Goal: Transaction & Acquisition: Obtain resource

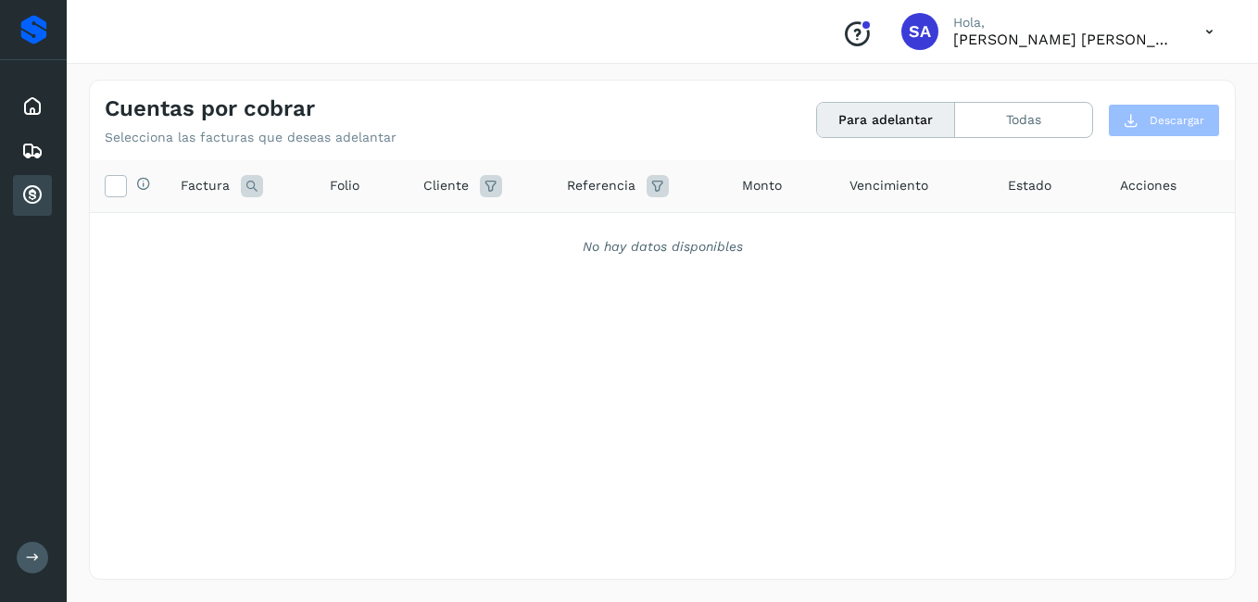
click at [31, 186] on icon at bounding box center [32, 195] width 22 height 22
click at [35, 102] on icon at bounding box center [32, 106] width 22 height 22
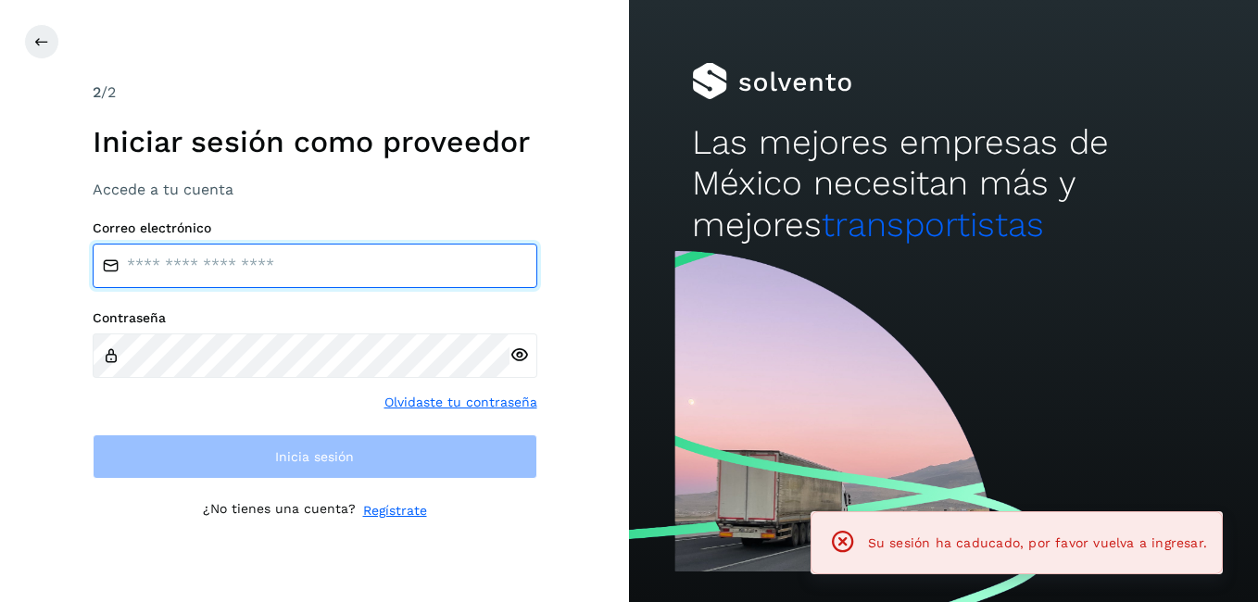
type input "**********"
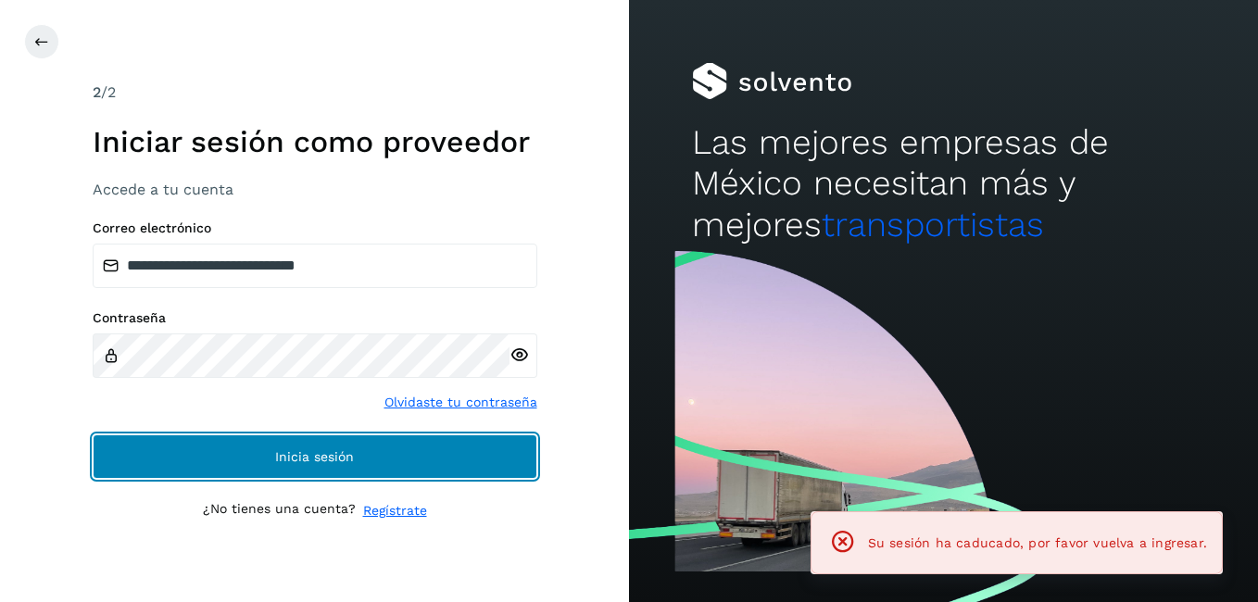
click at [248, 437] on button "Inicia sesión" at bounding box center [315, 456] width 445 height 44
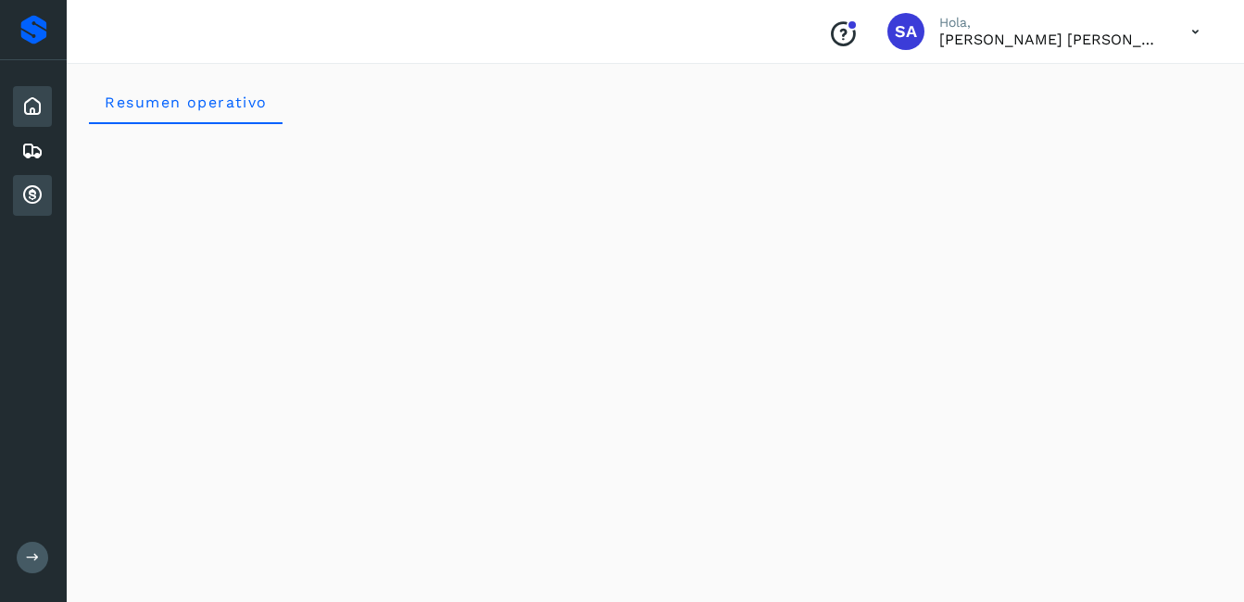
click at [35, 186] on icon at bounding box center [32, 195] width 22 height 22
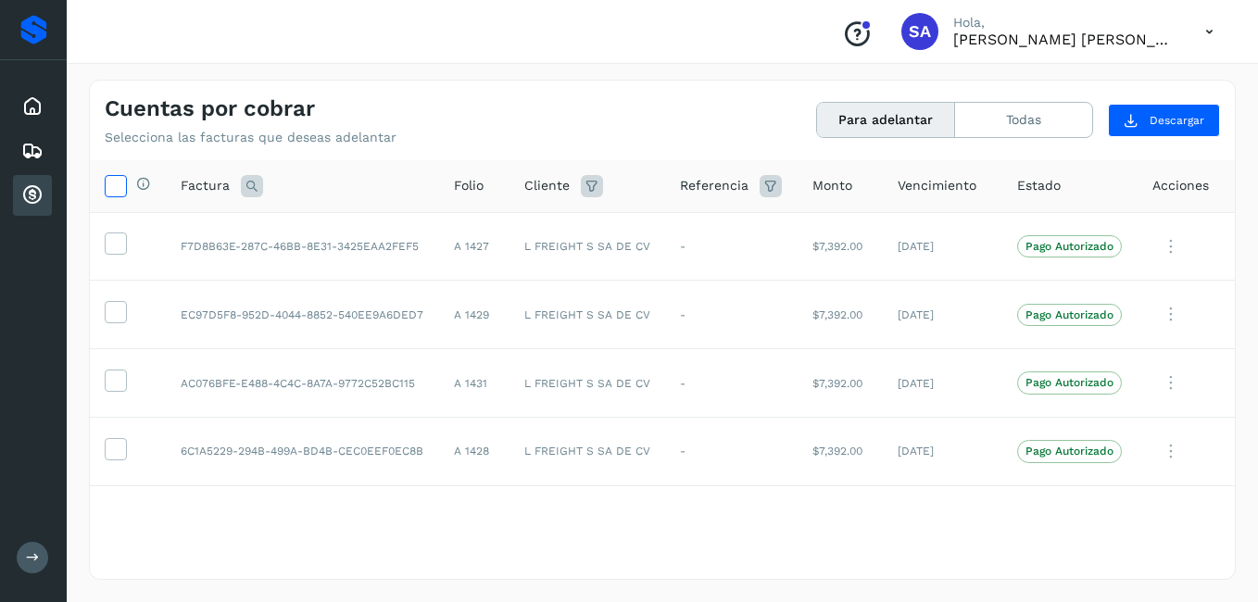
click at [115, 182] on icon at bounding box center [115, 184] width 19 height 19
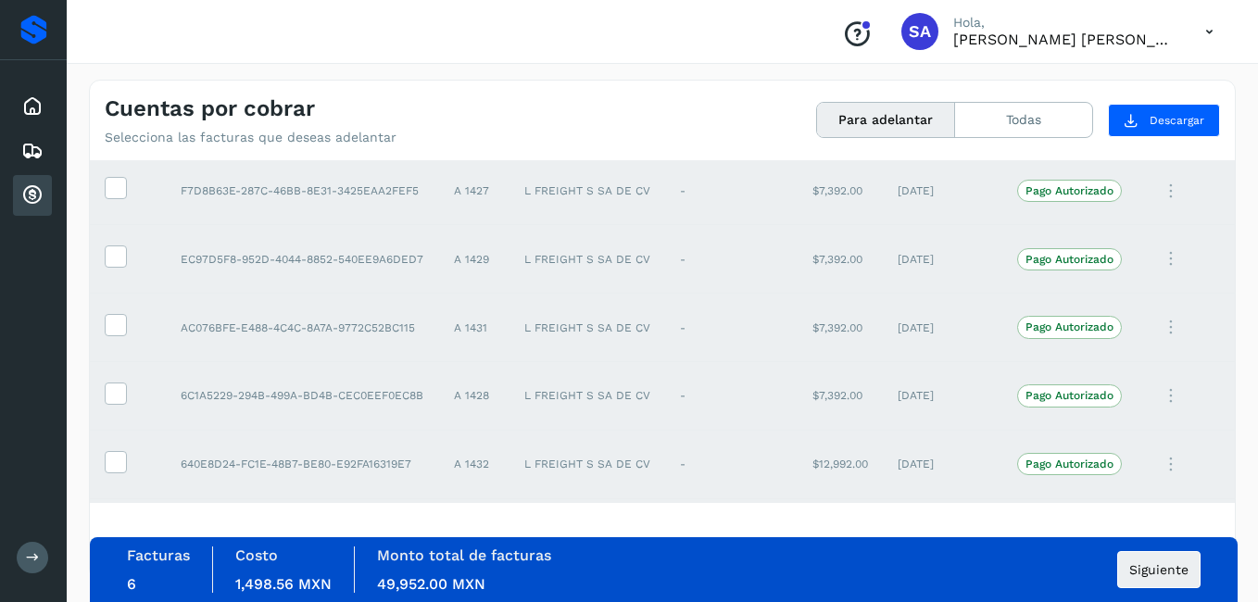
scroll to position [119, 0]
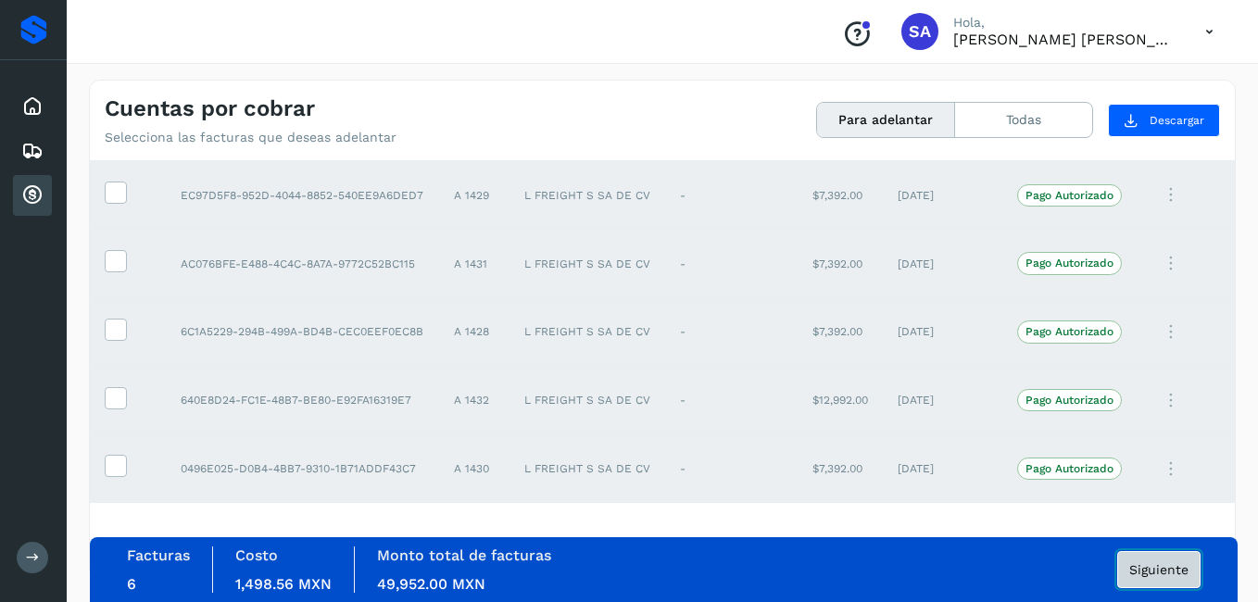
click at [1143, 566] on span "Siguiente" at bounding box center [1158, 569] width 59 height 13
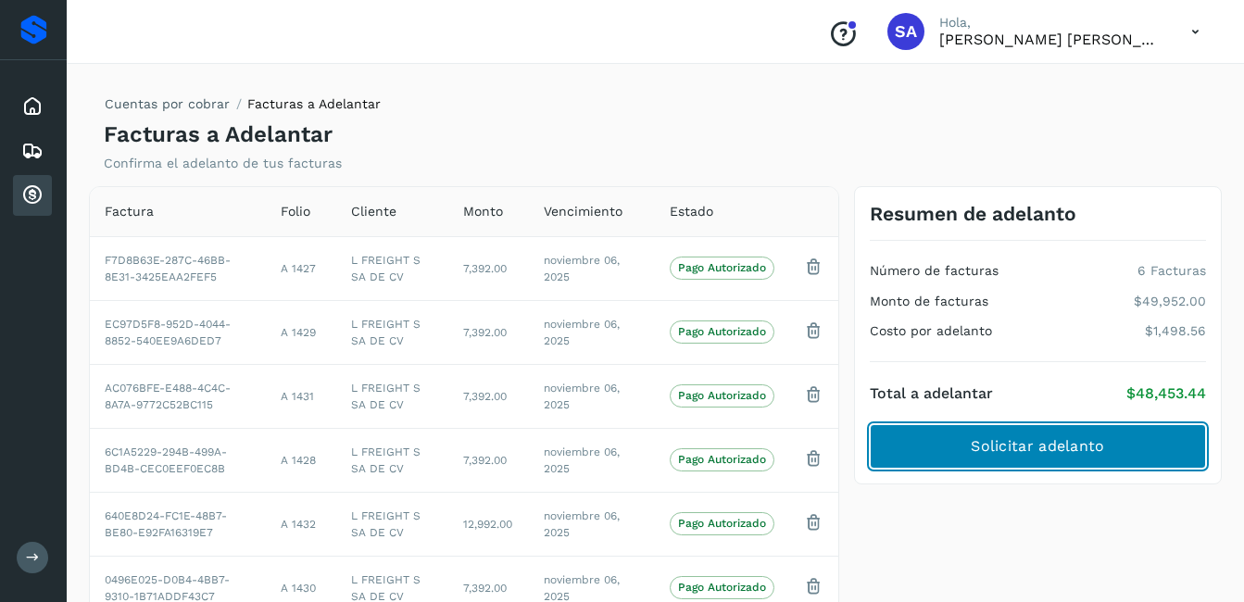
click at [1008, 442] on span "Solicitar adelanto" at bounding box center [1037, 446] width 133 height 20
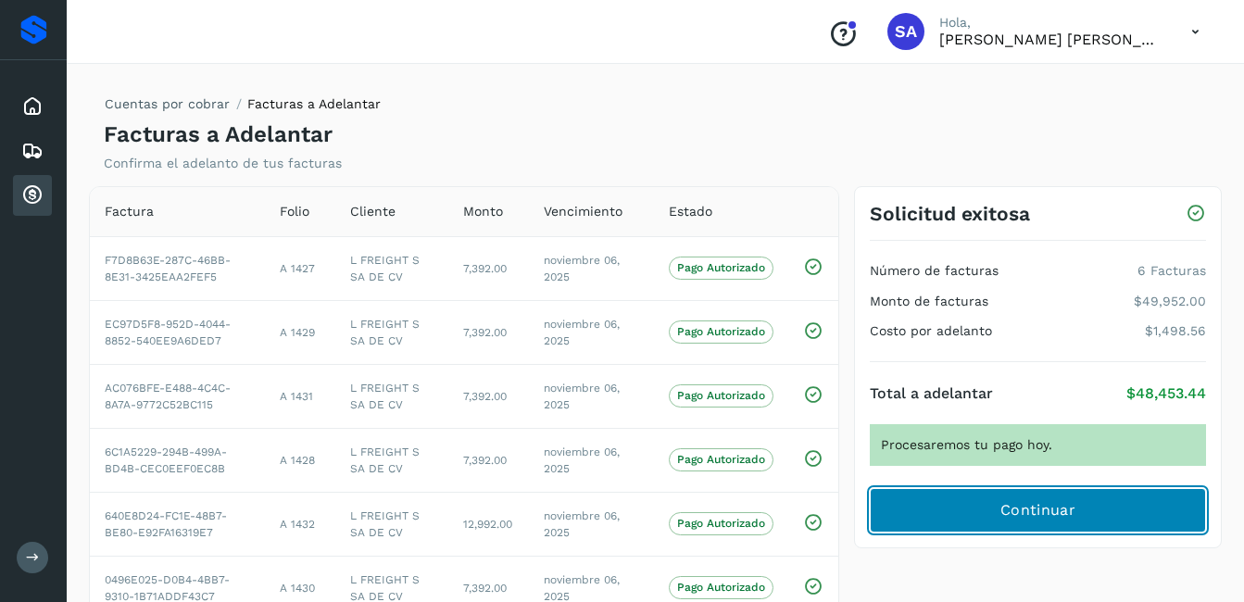
click at [967, 493] on button "Continuar" at bounding box center [1038, 510] width 336 height 44
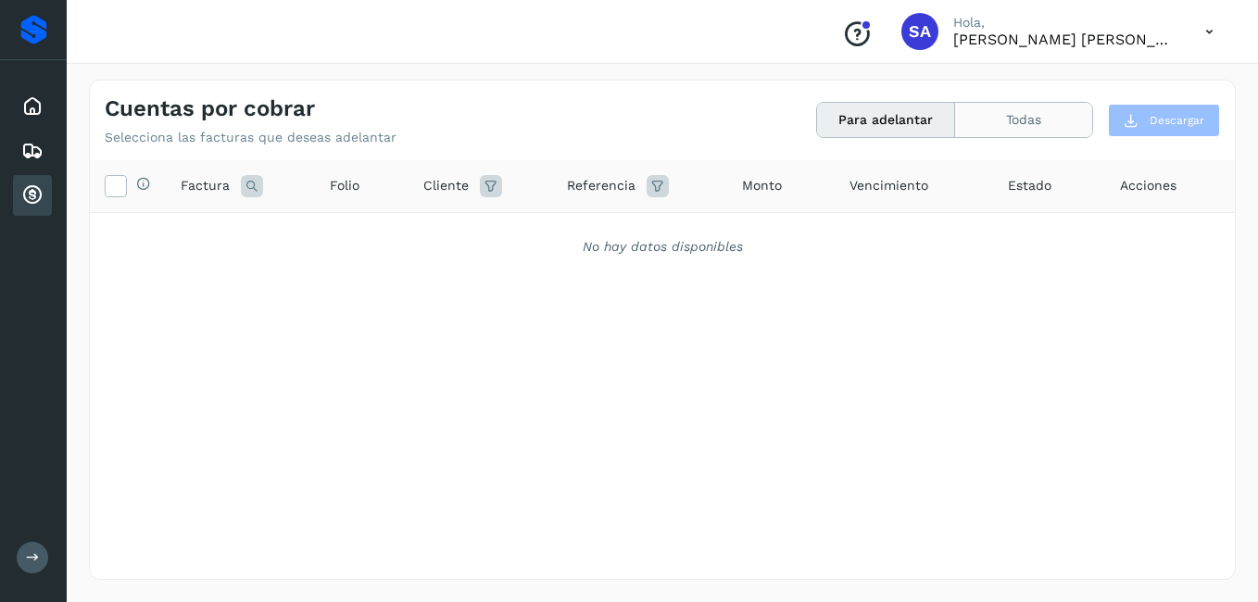
click at [991, 108] on button "Todas" at bounding box center [1023, 120] width 137 height 34
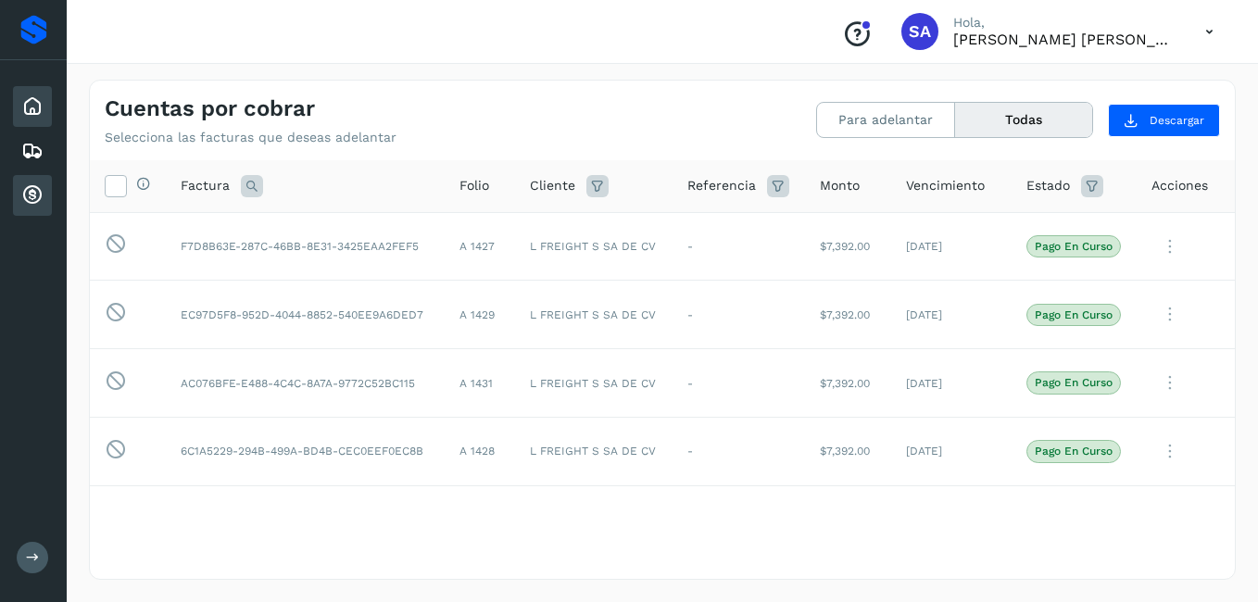
click at [32, 110] on icon at bounding box center [32, 106] width 22 height 22
